Goal: Transaction & Acquisition: Purchase product/service

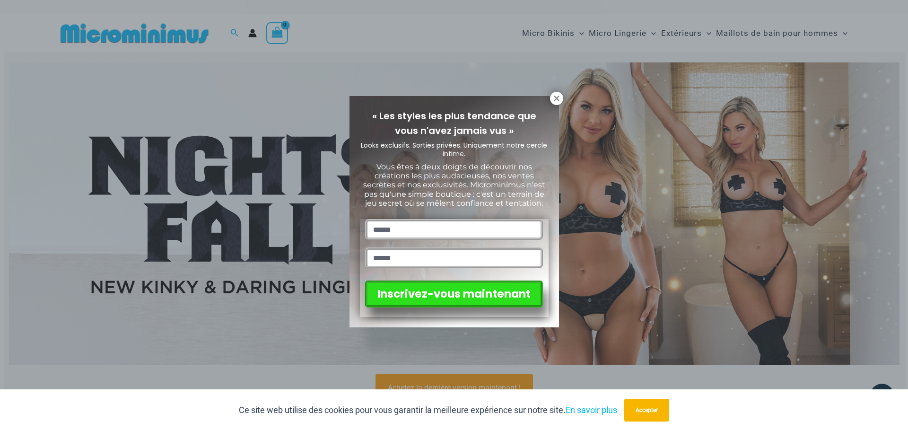
click at [727, 102] on div "« Les styles les plus tendance que vous n'avez jamais vus » Looks exclusifs. So…" at bounding box center [454, 215] width 908 height 431
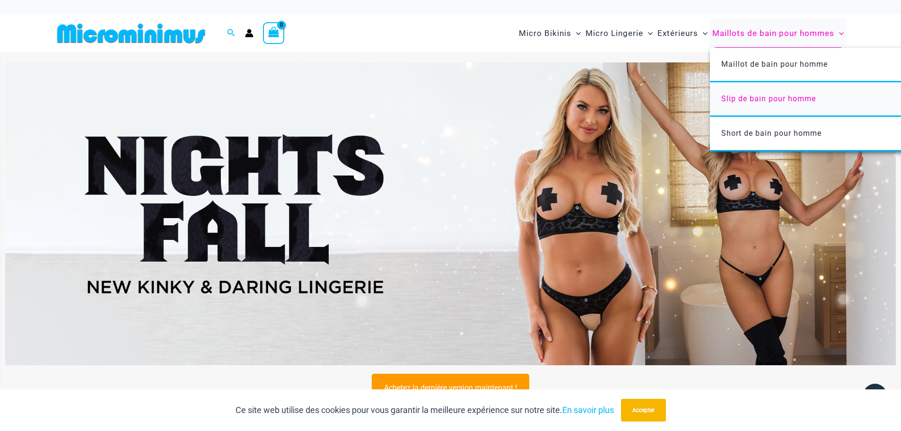
click at [774, 99] on font "Slip de bain pour homme" at bounding box center [768, 98] width 95 height 9
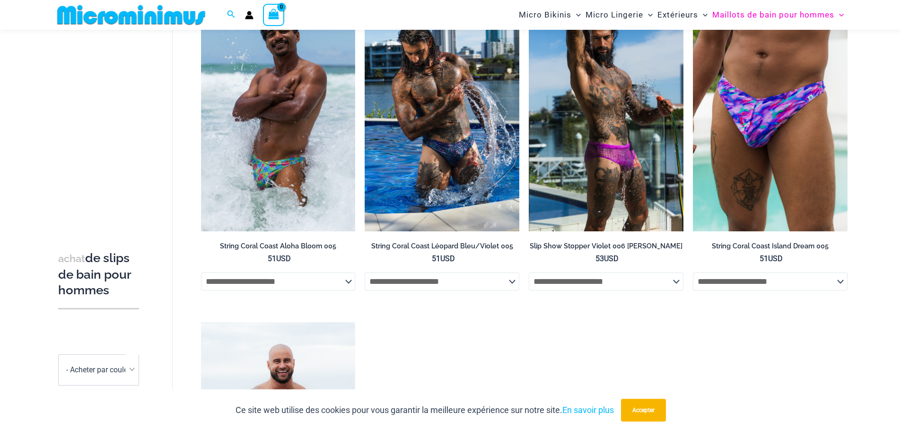
scroll to position [654, 0]
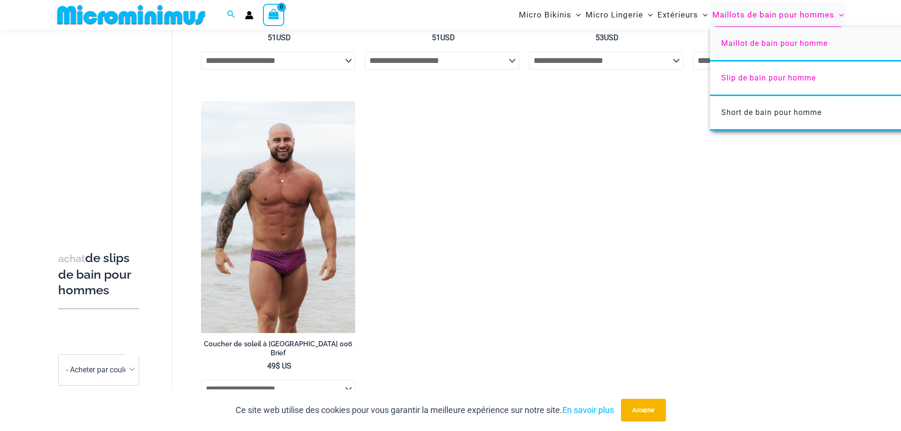
click at [767, 42] on font "Maillot de bain pour homme" at bounding box center [774, 43] width 106 height 9
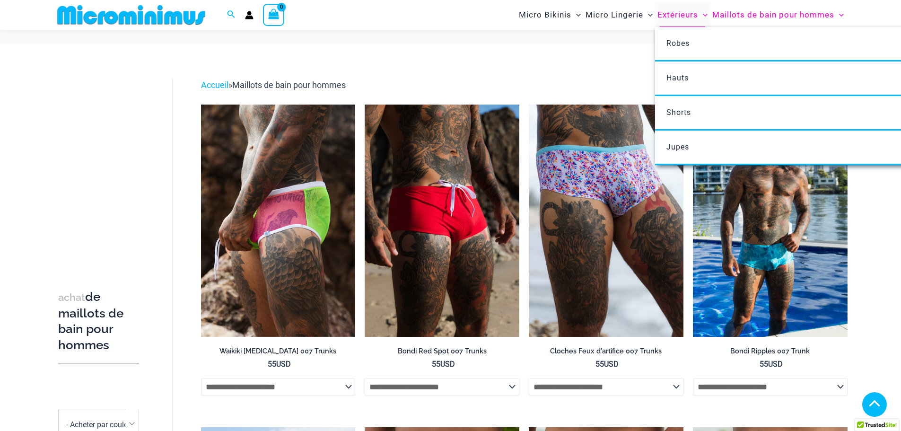
scroll to position [230, 0]
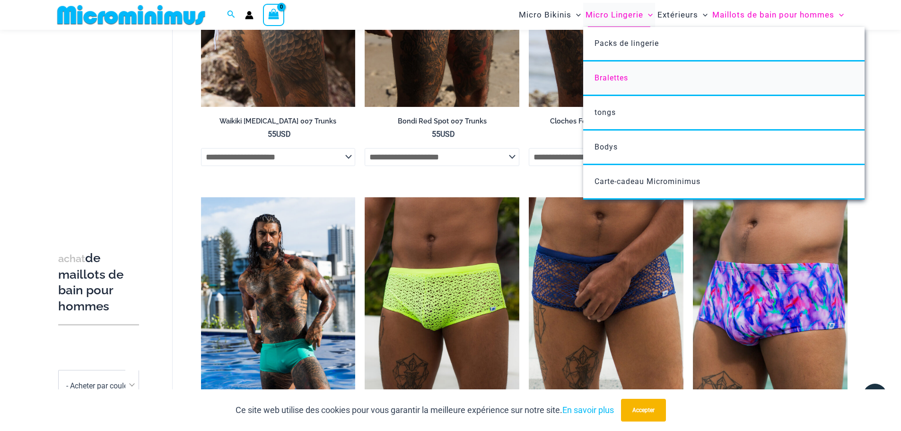
click at [614, 77] on font "Bralettes" at bounding box center [611, 77] width 34 height 9
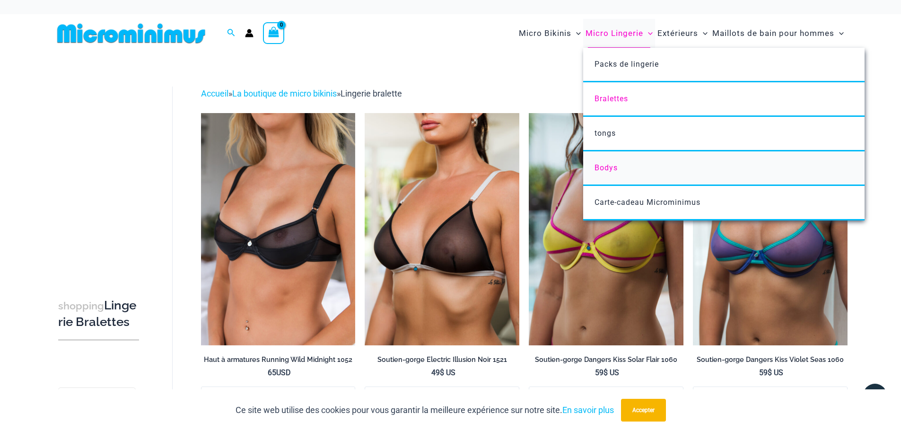
click at [615, 166] on font "Bodys" at bounding box center [605, 167] width 23 height 9
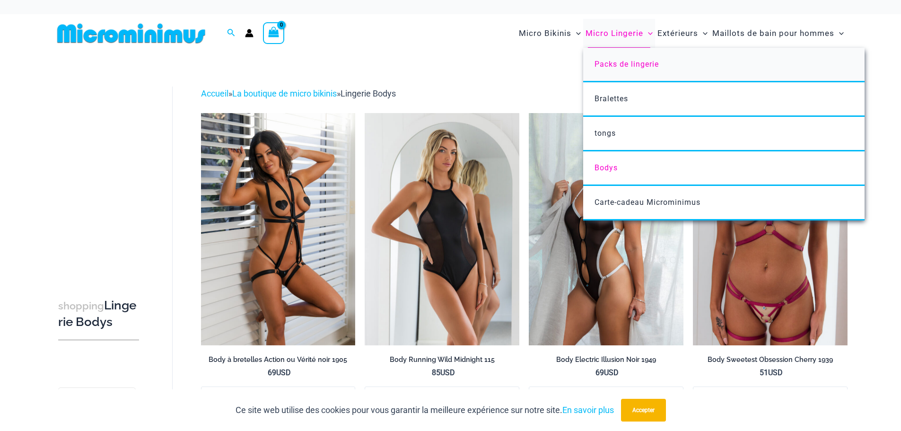
click at [610, 62] on font "Packs de lingerie" at bounding box center [626, 64] width 64 height 9
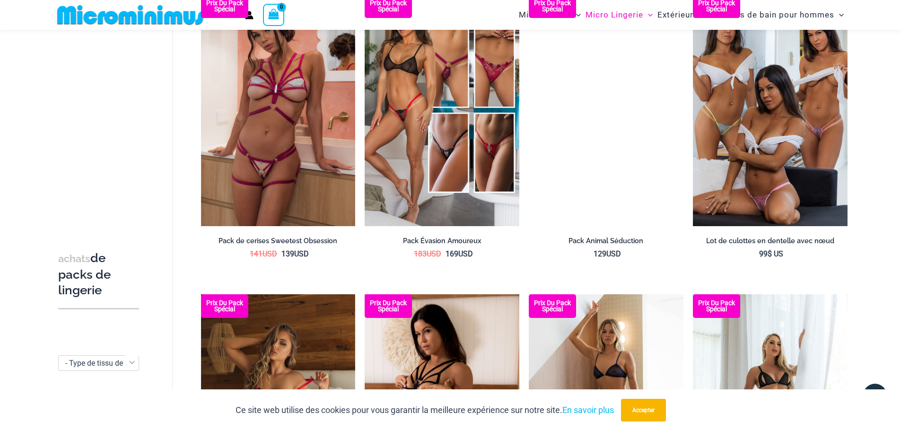
scroll to position [1127, 0]
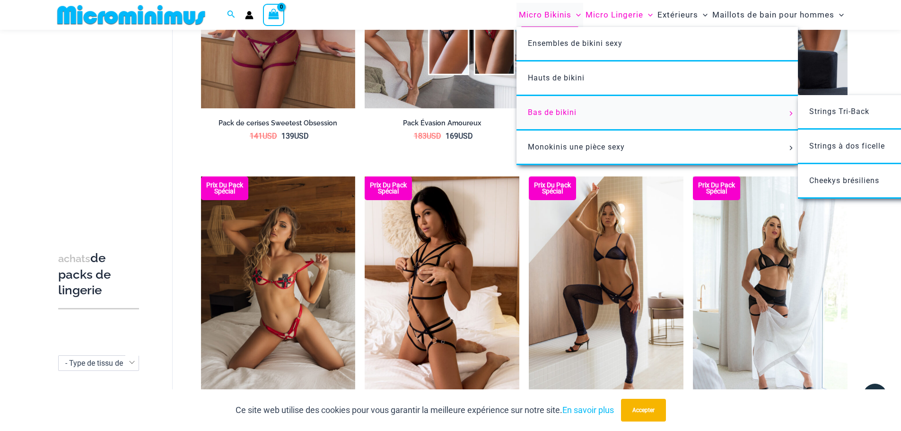
click at [560, 109] on font "Bas de bikini" at bounding box center [552, 112] width 49 height 9
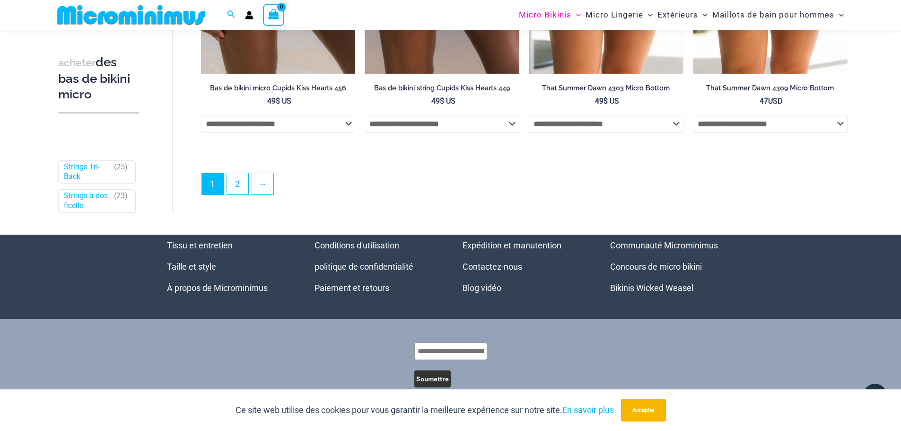
scroll to position [2970, 0]
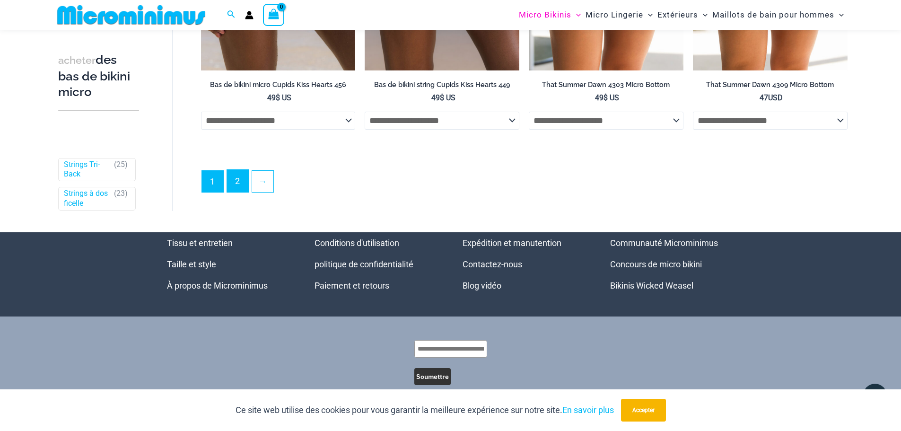
click at [233, 188] on link "2" at bounding box center [237, 181] width 21 height 22
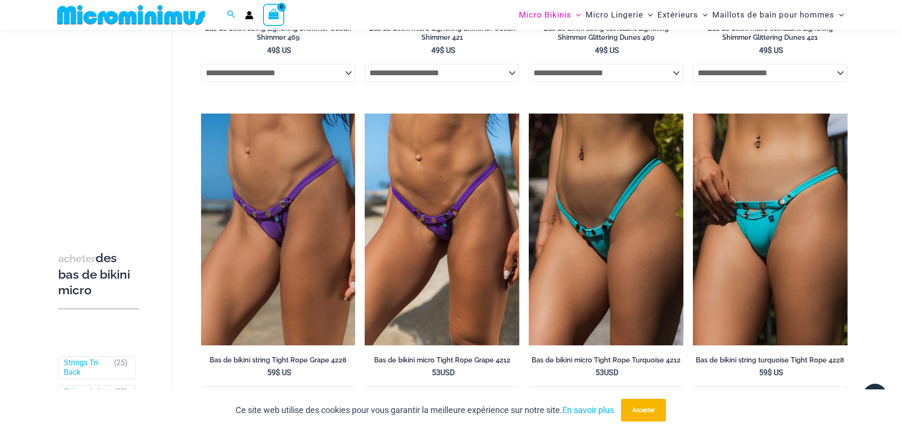
scroll to position [417, 0]
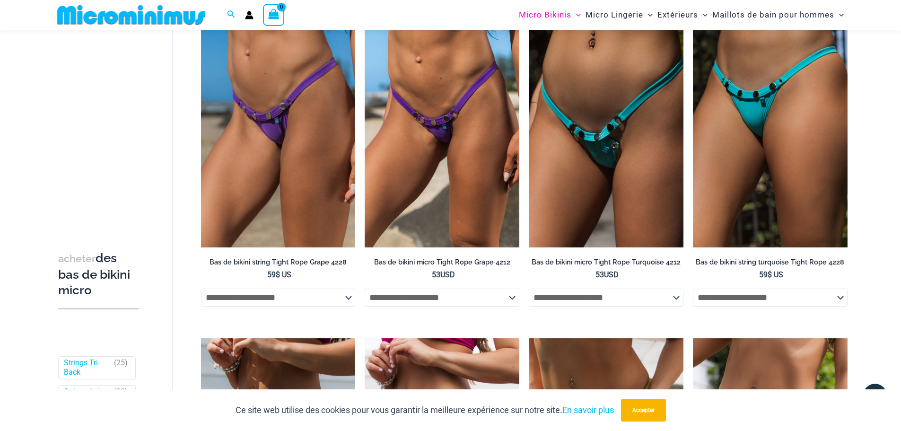
click at [605, 198] on img at bounding box center [606, 132] width 155 height 232
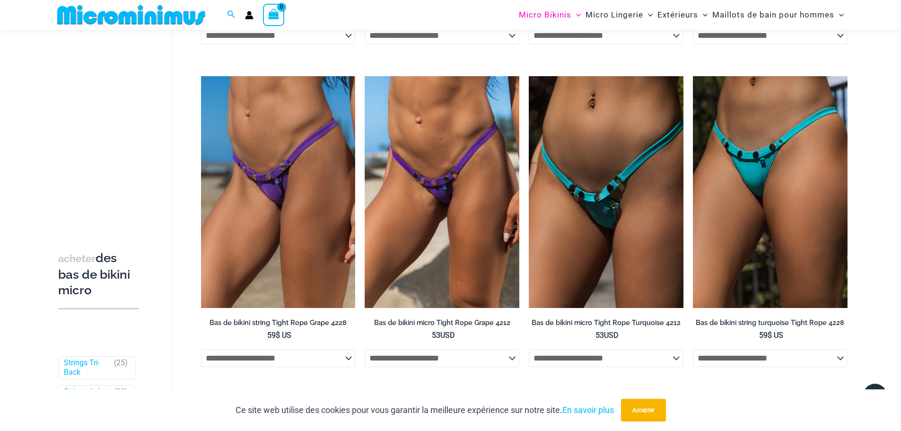
scroll to position [133, 0]
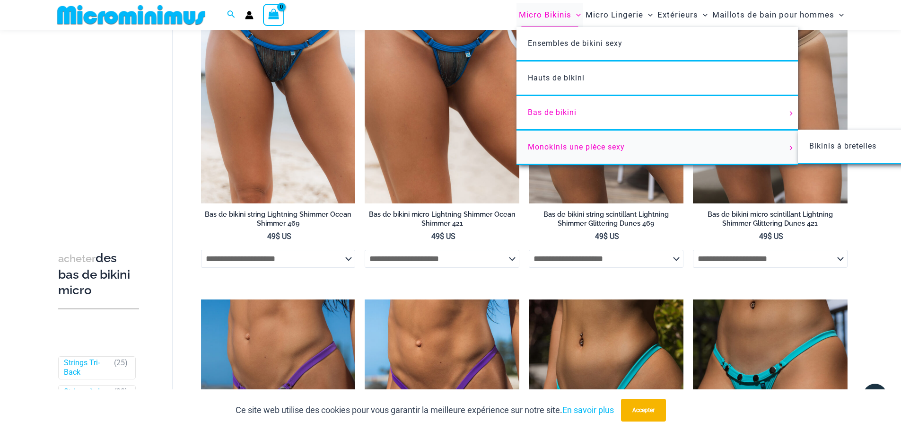
click at [546, 144] on font "Monokinis une pièce sexy" at bounding box center [576, 146] width 97 height 9
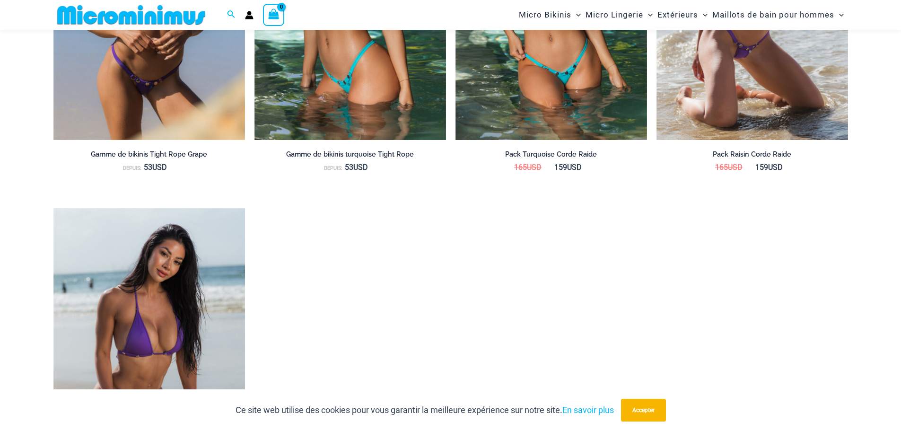
scroll to position [1274, 0]
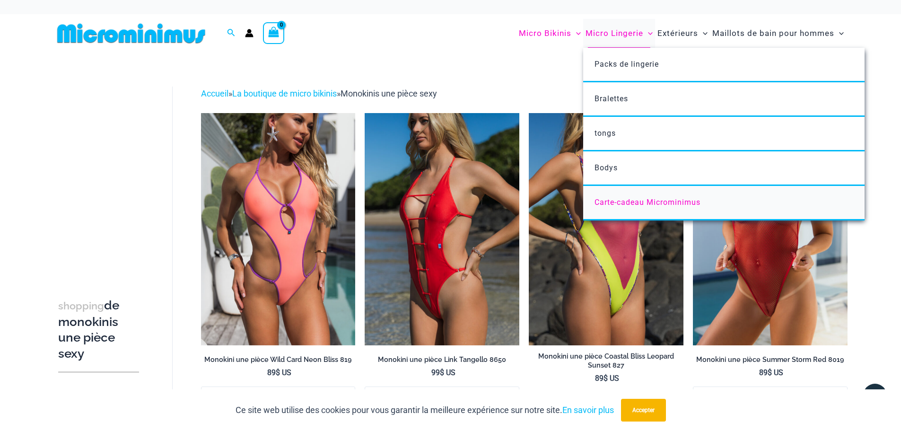
click at [636, 200] on font "Carte-cadeau Microminimus" at bounding box center [647, 202] width 106 height 9
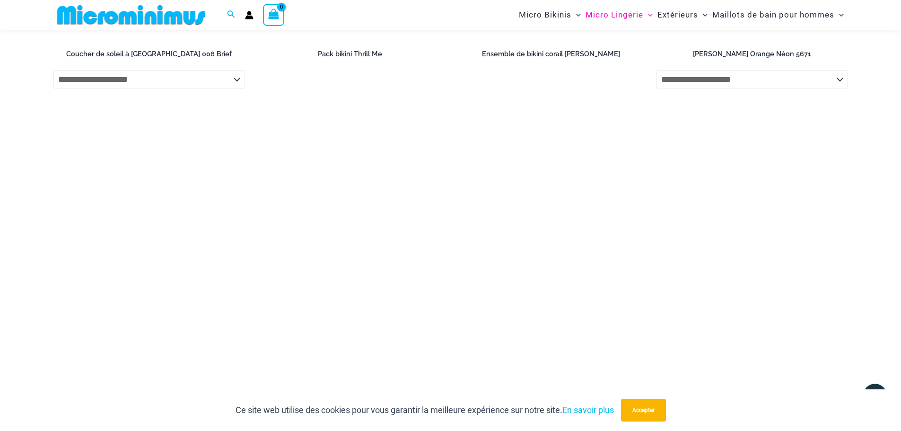
scroll to position [1741, 0]
